Goal: Information Seeking & Learning: Learn about a topic

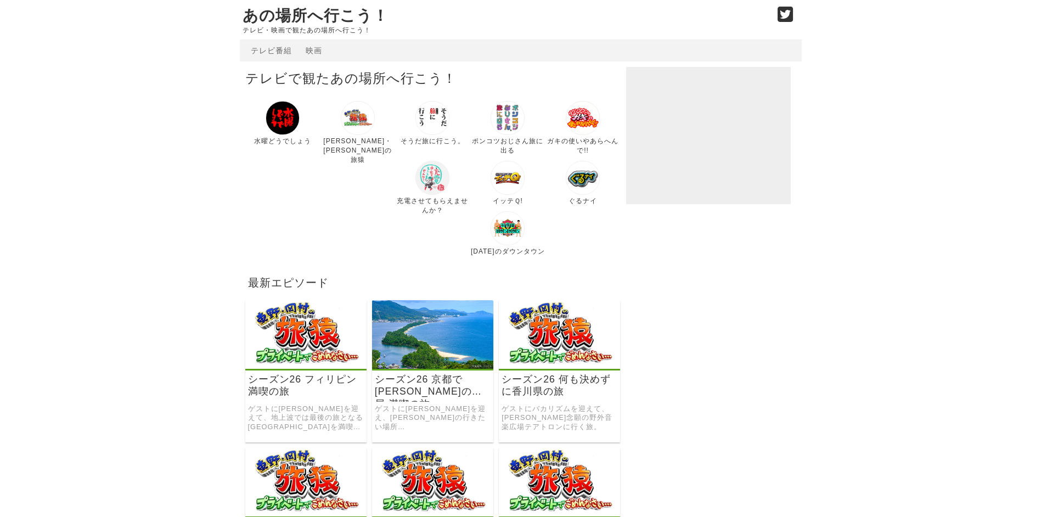
click at [415, 181] on img at bounding box center [432, 178] width 34 height 34
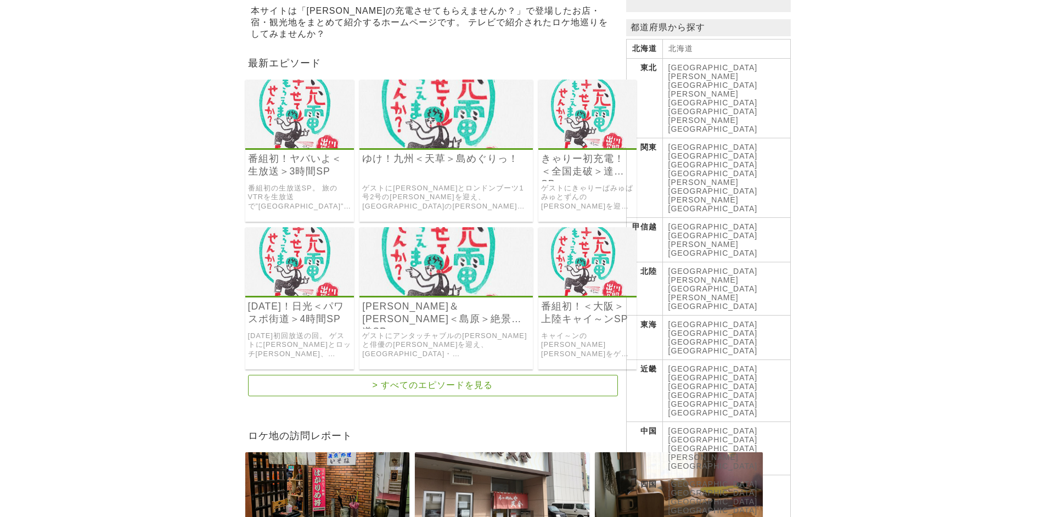
scroll to position [219, 0]
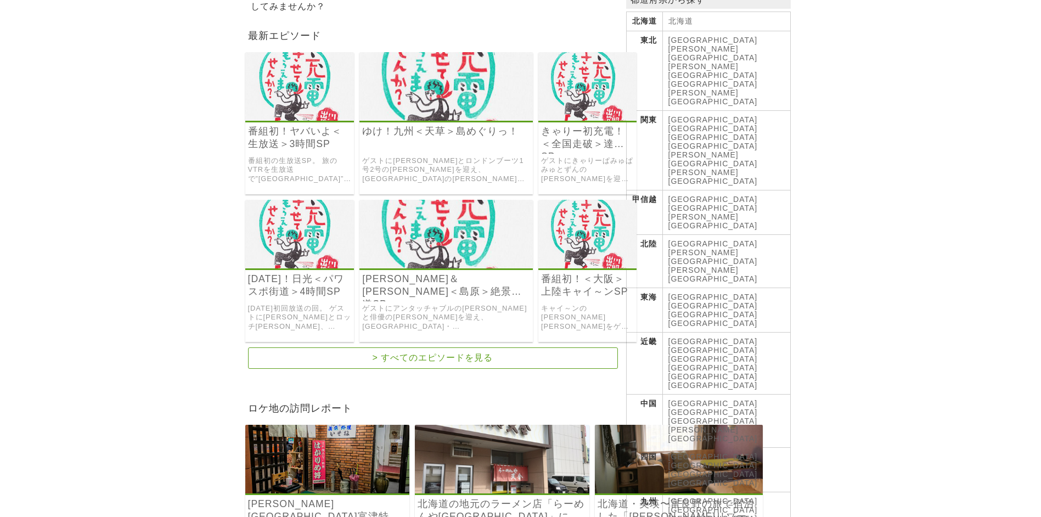
click at [685, 452] on link "徳島県" at bounding box center [712, 456] width 89 height 9
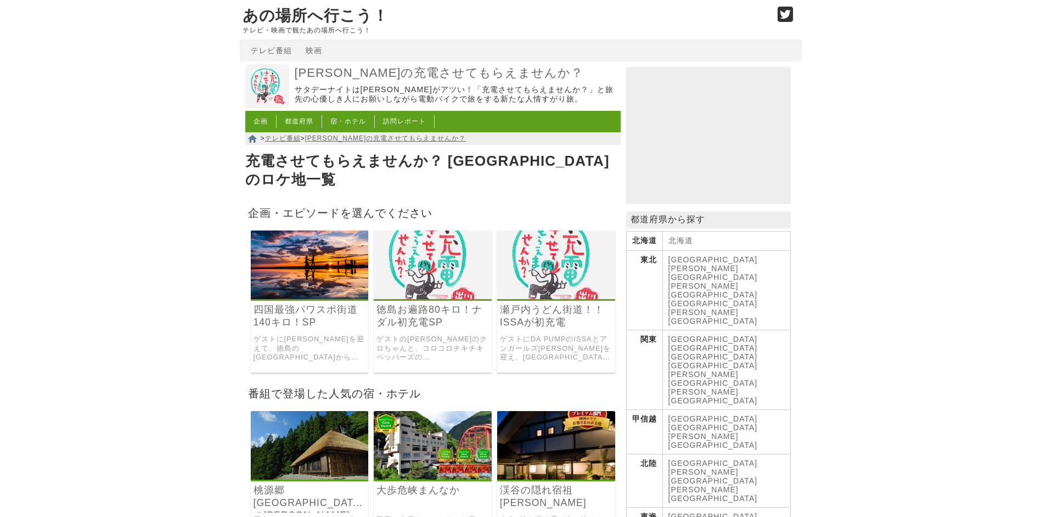
click at [292, 234] on img at bounding box center [310, 264] width 118 height 69
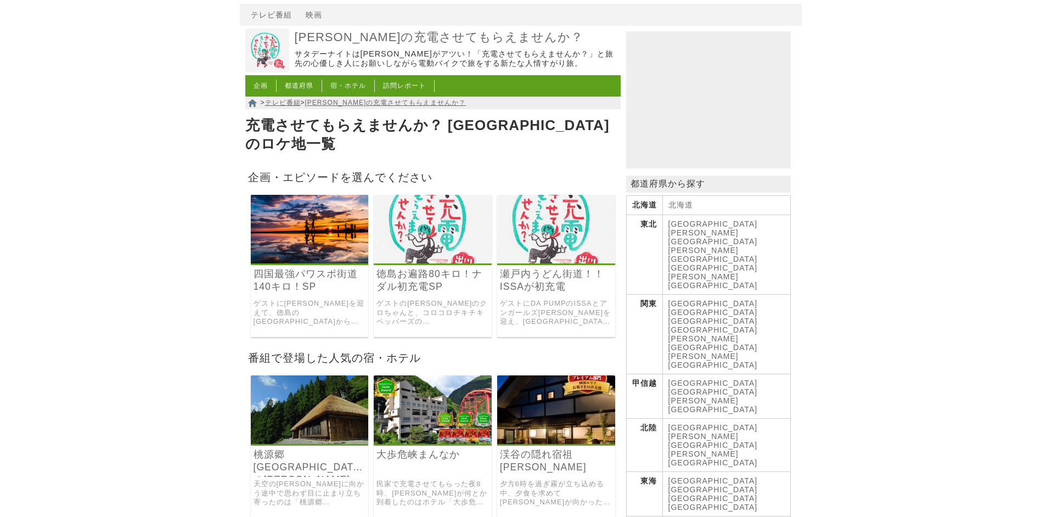
scroll to position [55, 0]
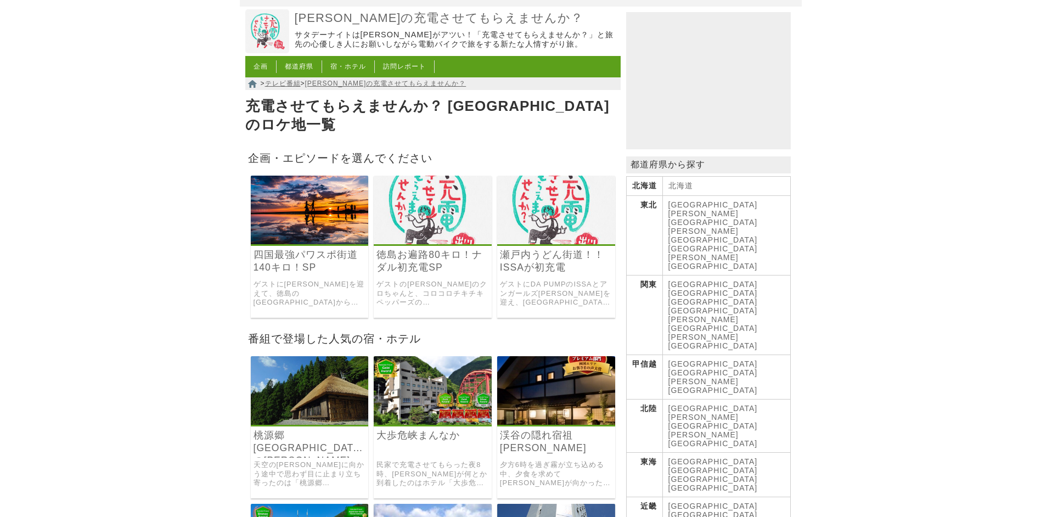
click at [530, 253] on link "瀬戸内うどん街道！！ISSAが初充電" at bounding box center [556, 261] width 112 height 25
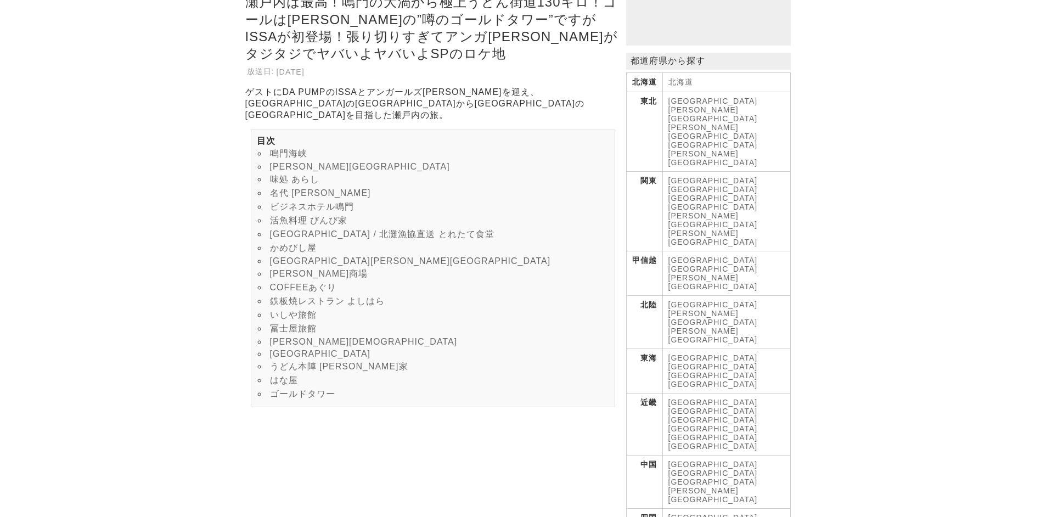
scroll to position [165, 0]
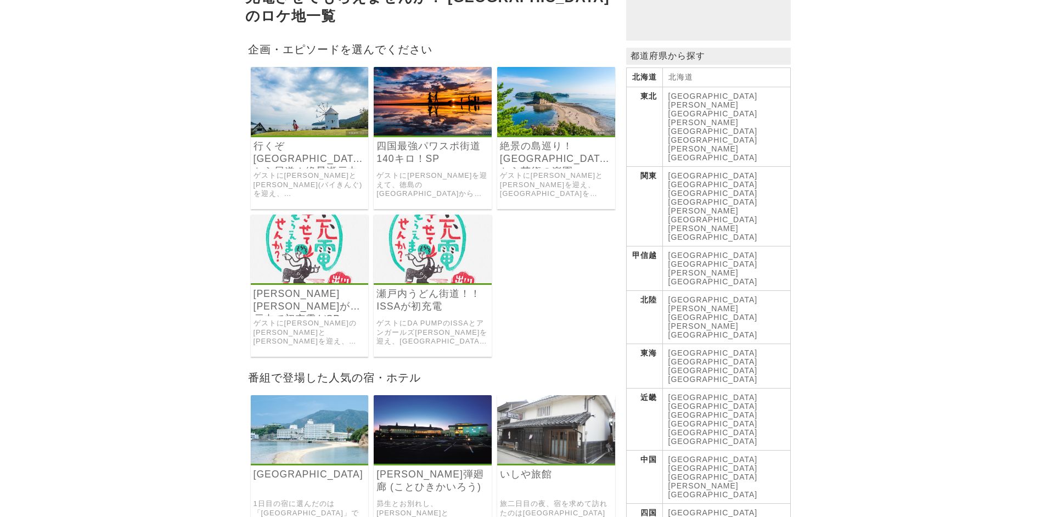
scroll to position [165, 0]
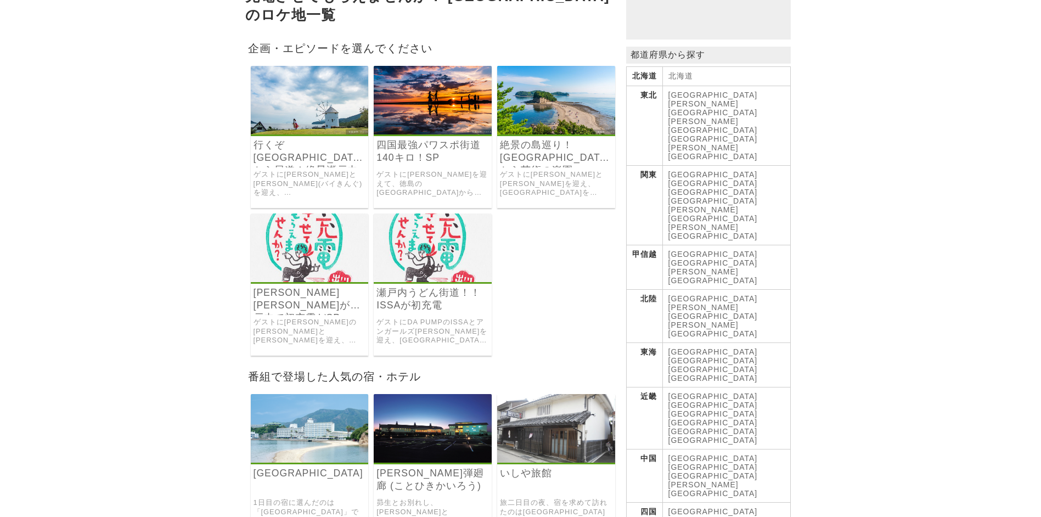
click at [433, 298] on h3 "瀬戸内うどん街道！！ISSAが初充電" at bounding box center [433, 300] width 118 height 29
click at [419, 243] on img at bounding box center [433, 247] width 118 height 69
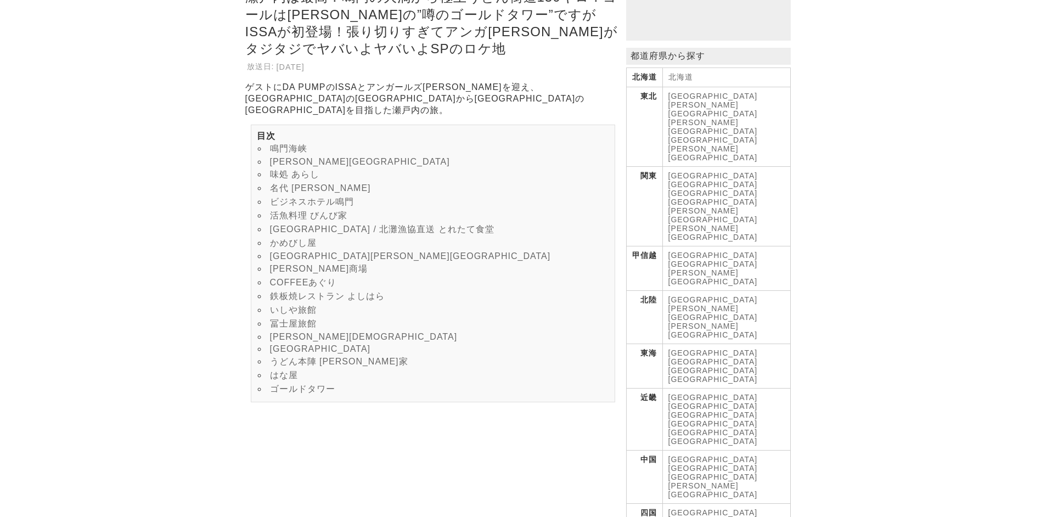
scroll to position [165, 0]
click at [683, 507] on link "[GEOGRAPHIC_DATA]" at bounding box center [712, 511] width 89 height 9
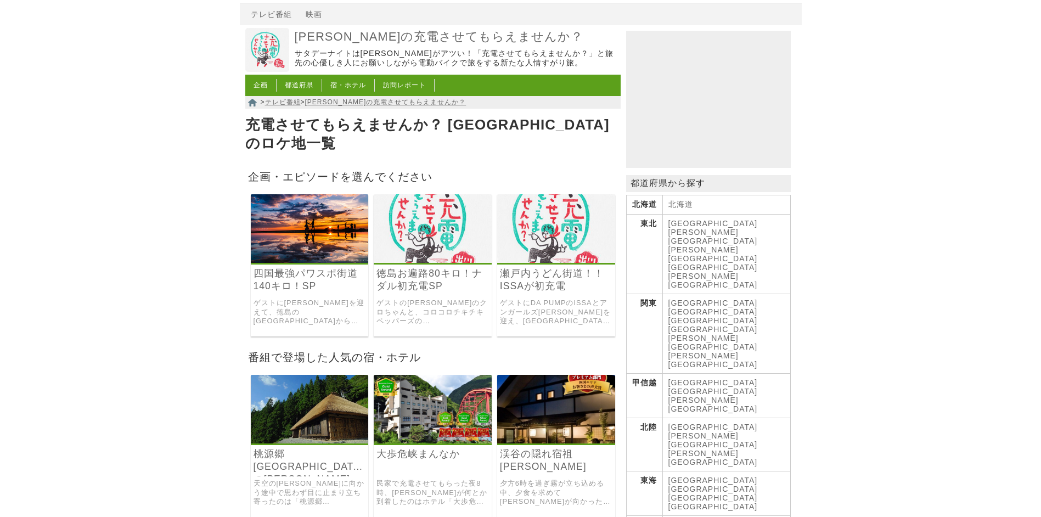
scroll to position [55, 0]
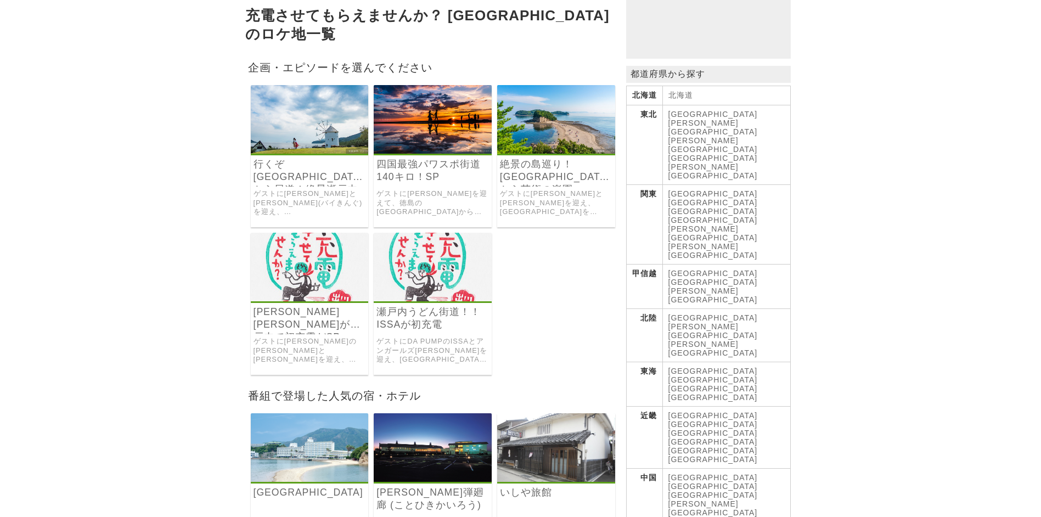
scroll to position [165, 0]
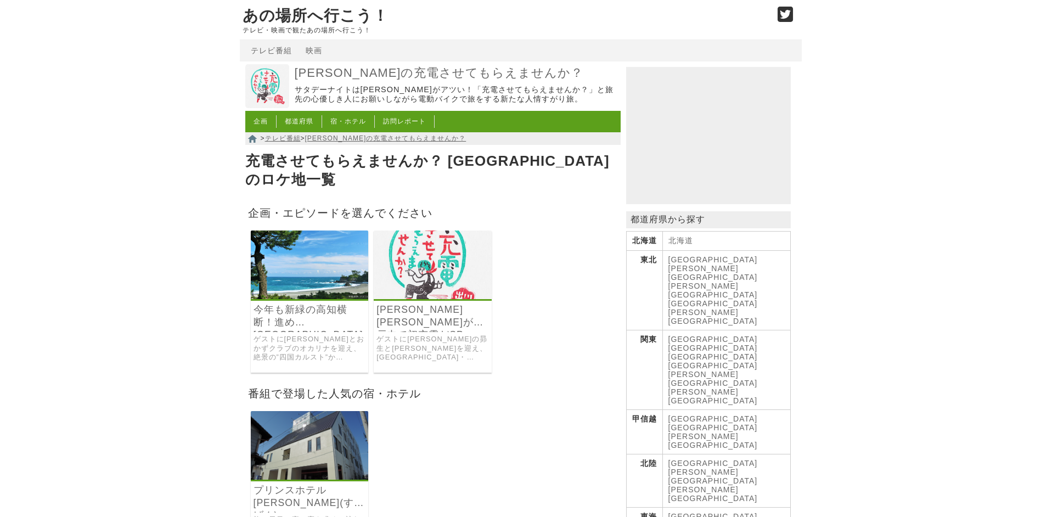
click at [422, 303] on link "[PERSON_NAME][PERSON_NAME]が瀬戸内で初充電だSP" at bounding box center [432, 315] width 112 height 25
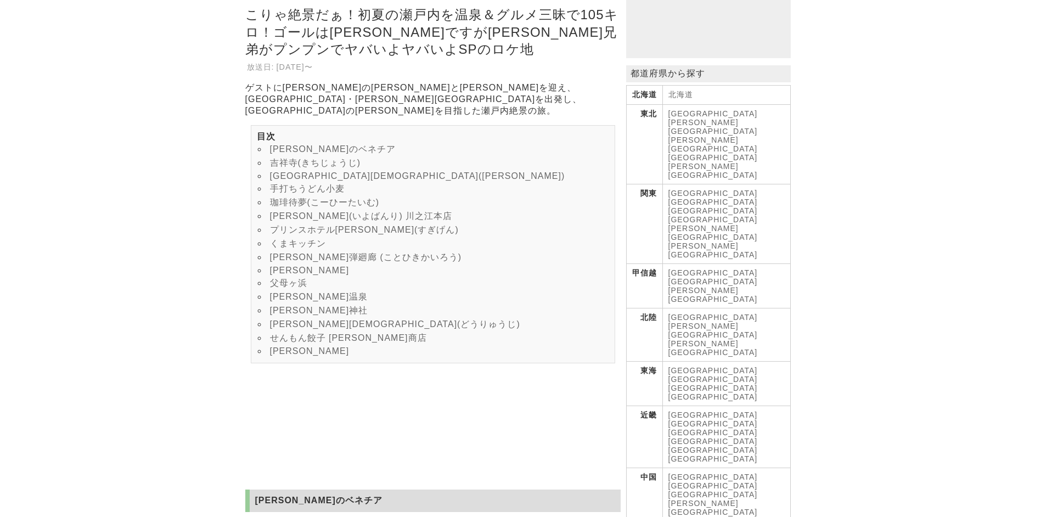
scroll to position [165, 0]
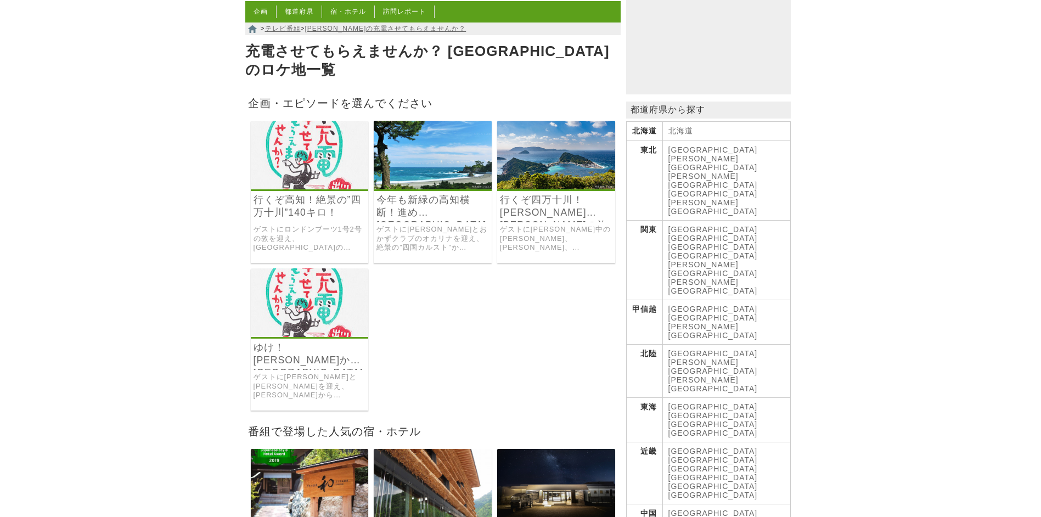
scroll to position [165, 0]
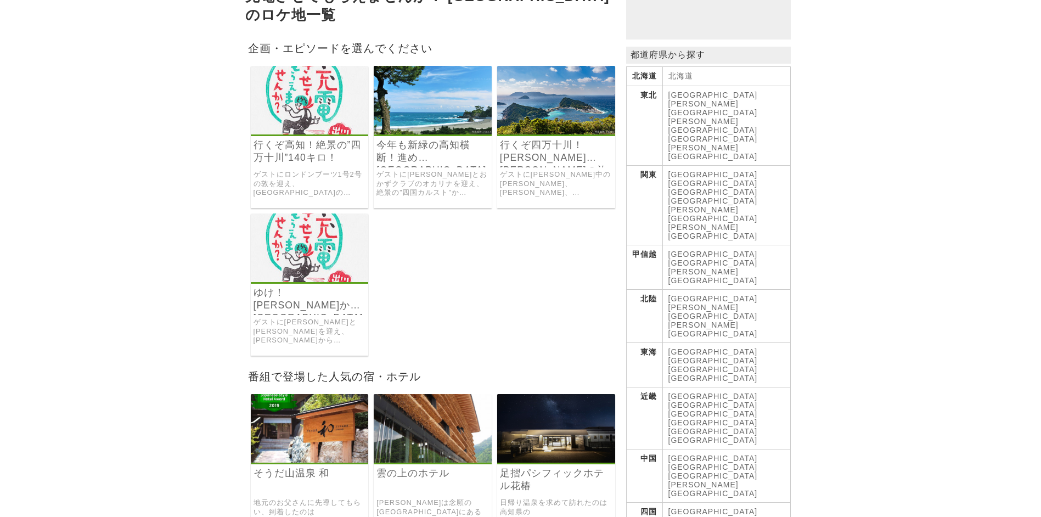
click at [306, 292] on link "ゆけ！[PERSON_NAME]から[GEOGRAPHIC_DATA]パワスポ旅！" at bounding box center [309, 298] width 112 height 25
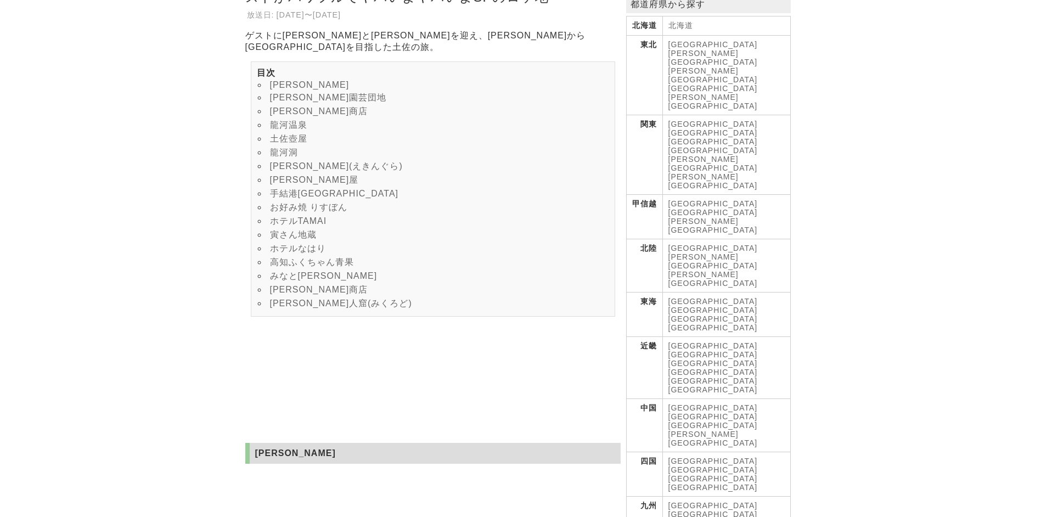
scroll to position [219, 0]
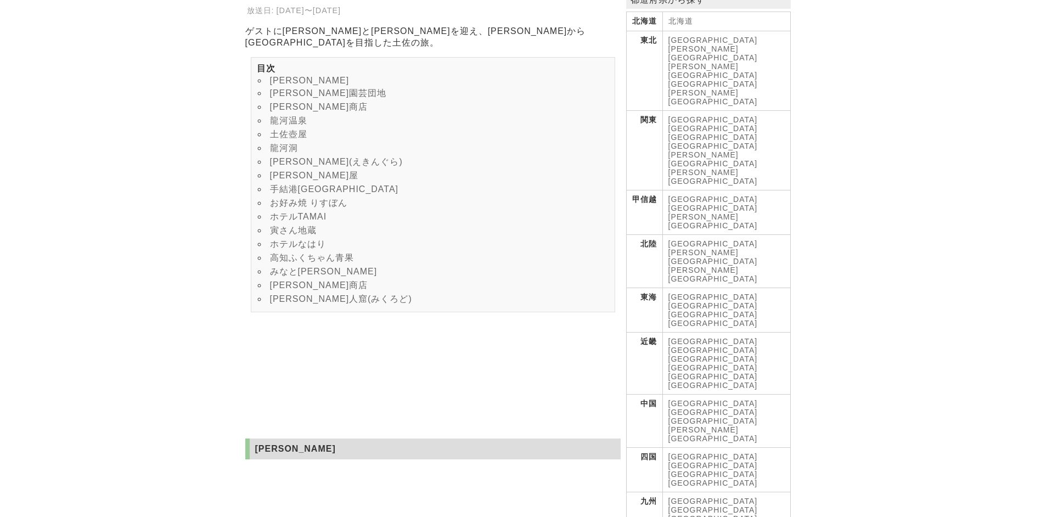
click at [682, 452] on link "[GEOGRAPHIC_DATA]" at bounding box center [712, 456] width 89 height 9
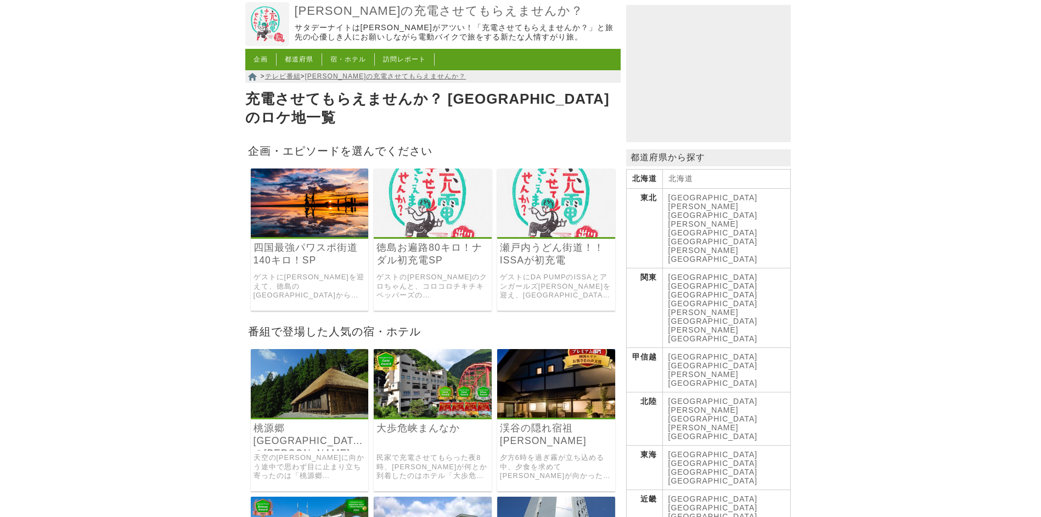
scroll to position [110, 0]
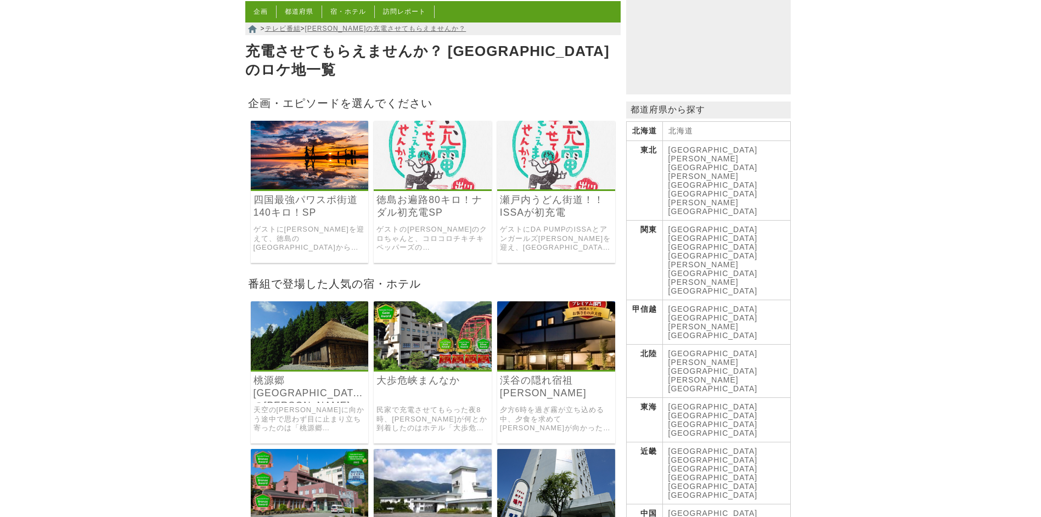
click at [425, 201] on link "徳島お遍路80キロ！ナダル初充電SP" at bounding box center [432, 206] width 112 height 25
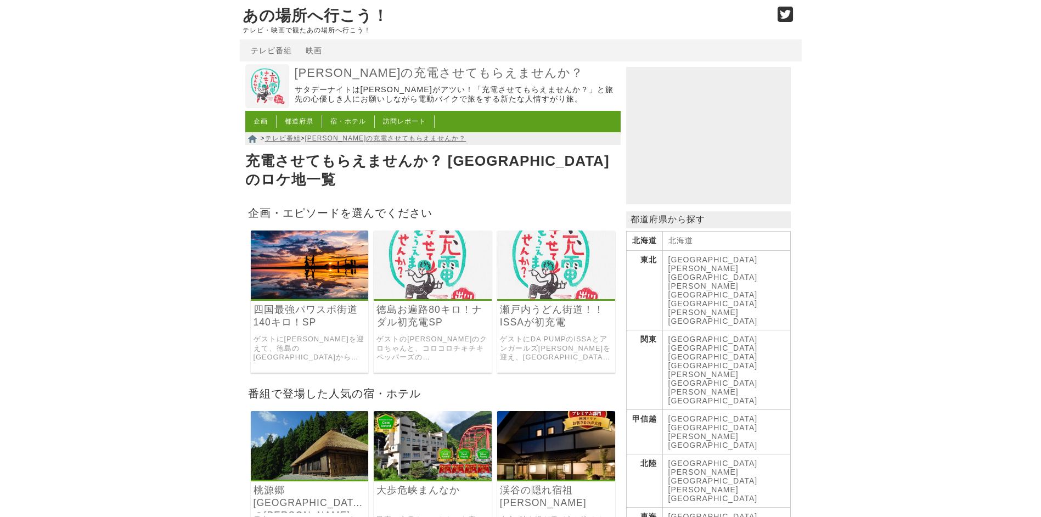
scroll to position [110, 0]
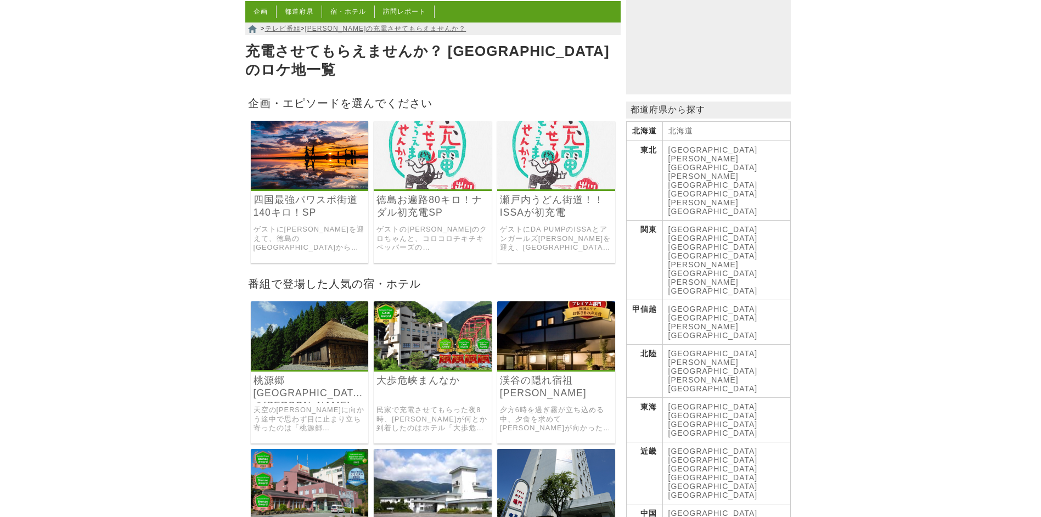
click at [550, 225] on link "ゲストにDA PUMPのISSAとアンガールズ田中を迎え、徳島県の鳴門海峡から香川県のゴールドタワーを目指した瀬戸内の旅。" at bounding box center [556, 238] width 112 height 27
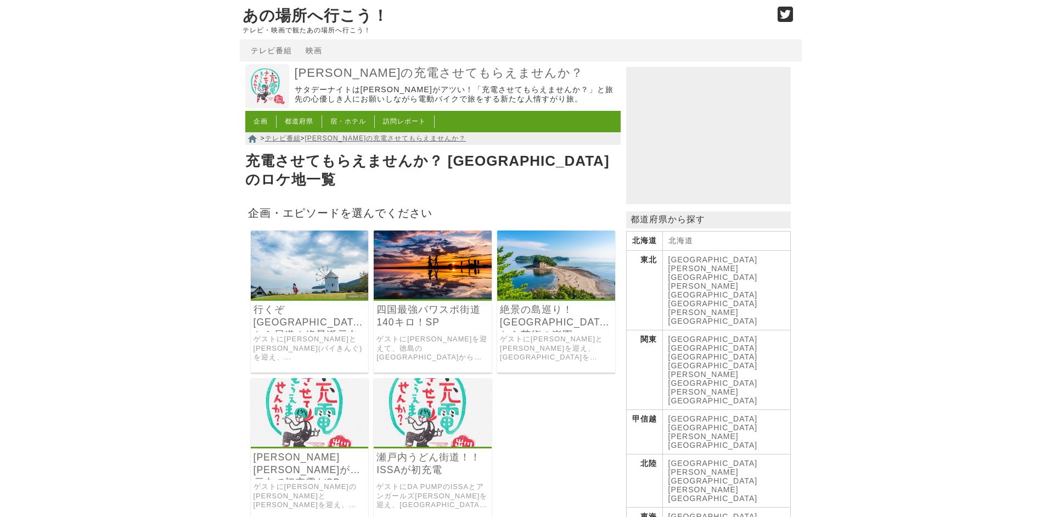
click at [323, 451] on link "[PERSON_NAME][PERSON_NAME]が瀬戸内で初充電だSP" at bounding box center [309, 463] width 112 height 25
click at [407, 303] on link "四国最強パワスポ街道140キロ！SP" at bounding box center [432, 315] width 112 height 25
